Goal: Task Accomplishment & Management: Use online tool/utility

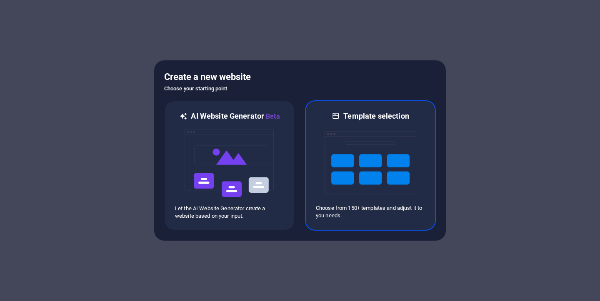
click at [376, 137] on img at bounding box center [371, 162] width 92 height 83
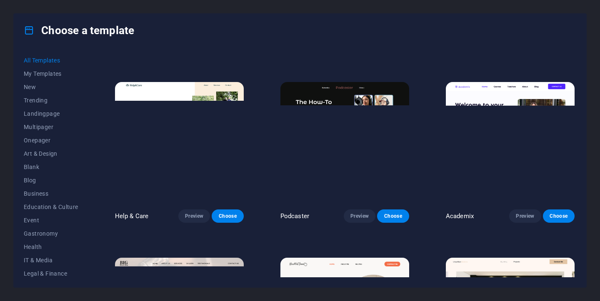
scroll to position [678, 0]
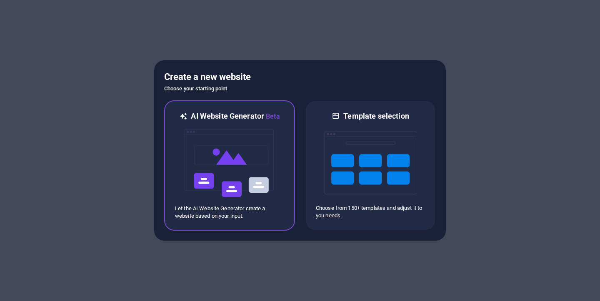
click at [247, 128] on img at bounding box center [230, 163] width 92 height 83
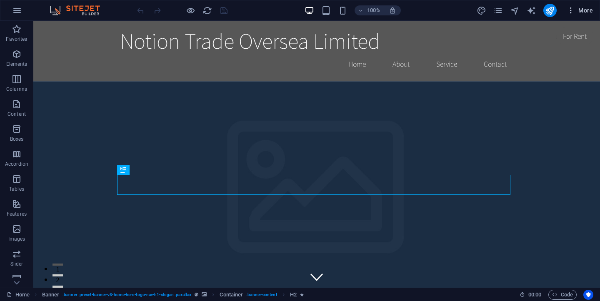
click at [574, 12] on icon "button" at bounding box center [571, 10] width 8 height 8
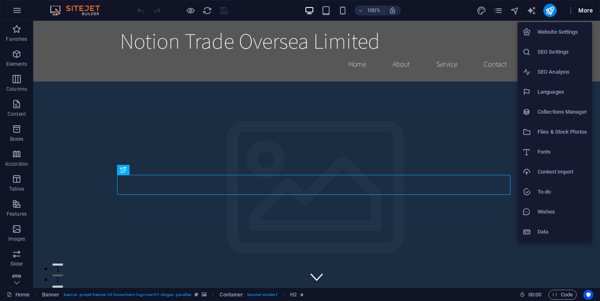
click at [572, 174] on h6 "Content Import" at bounding box center [563, 172] width 50 height 10
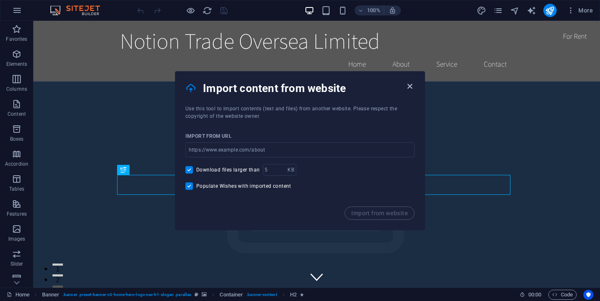
click at [408, 85] on icon "button" at bounding box center [410, 87] width 10 height 10
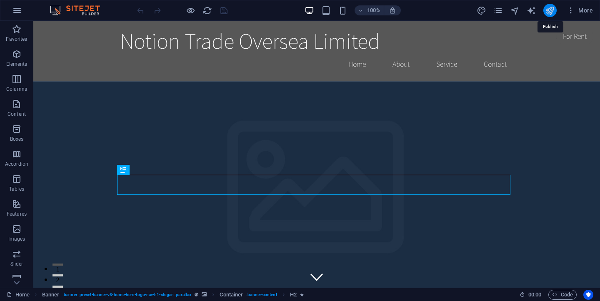
click at [551, 7] on icon "publish" at bounding box center [550, 11] width 10 height 10
